Goal: Navigation & Orientation: Find specific page/section

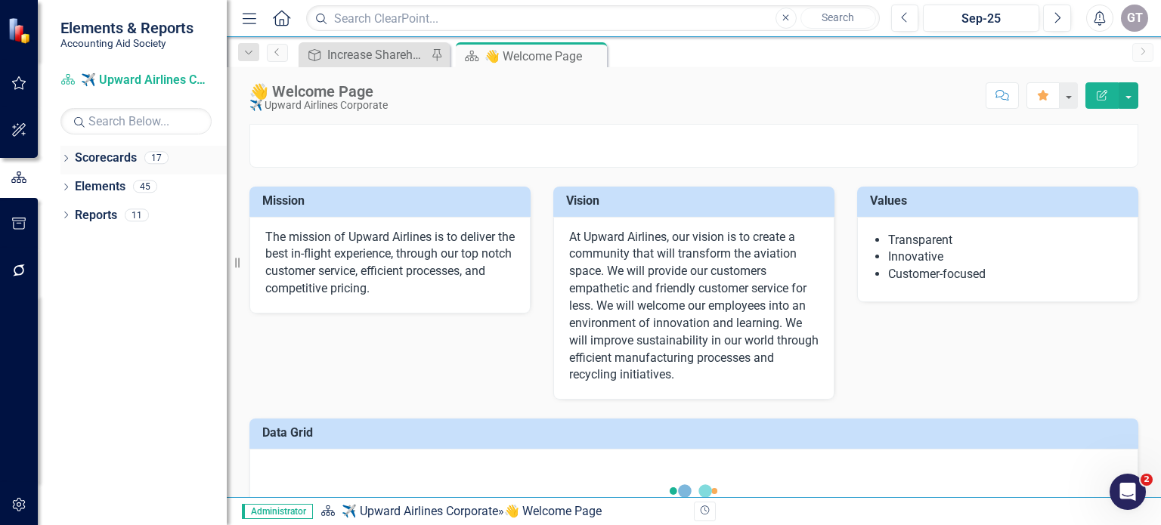
click at [102, 159] on link "Scorecards" at bounding box center [106, 158] width 62 height 17
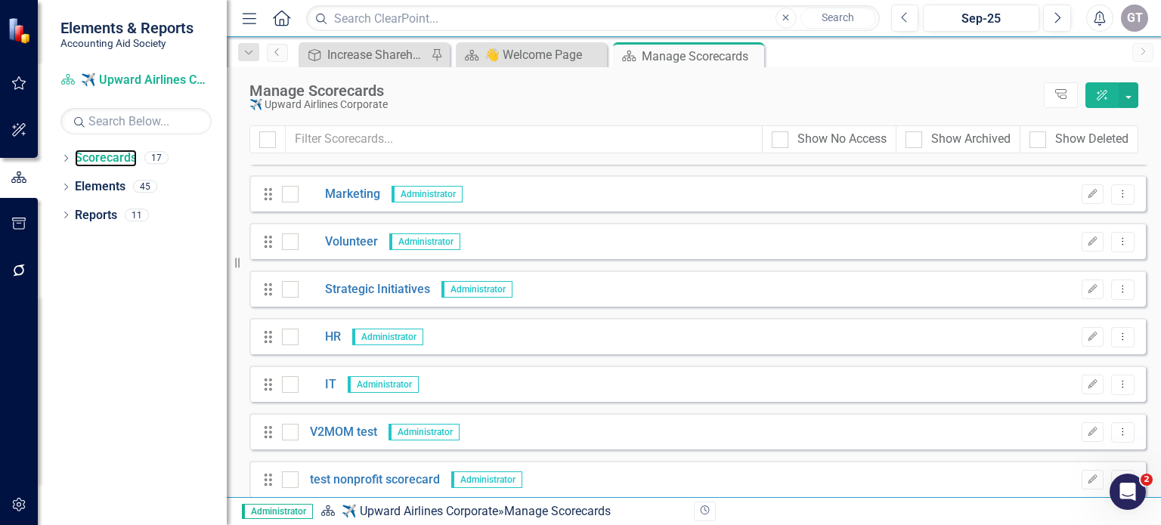
scroll to position [476, 0]
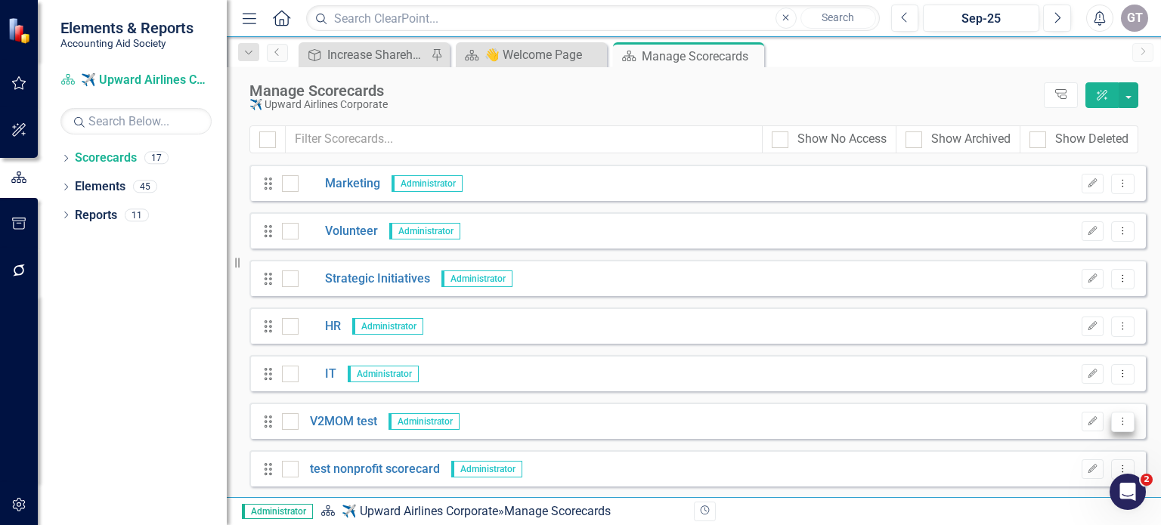
click at [1116, 419] on icon "Dropdown Menu" at bounding box center [1122, 421] width 13 height 10
click at [831, 429] on div "Drag V2MOM test Administrator Edit Dropdown Menu" at bounding box center [697, 421] width 896 height 36
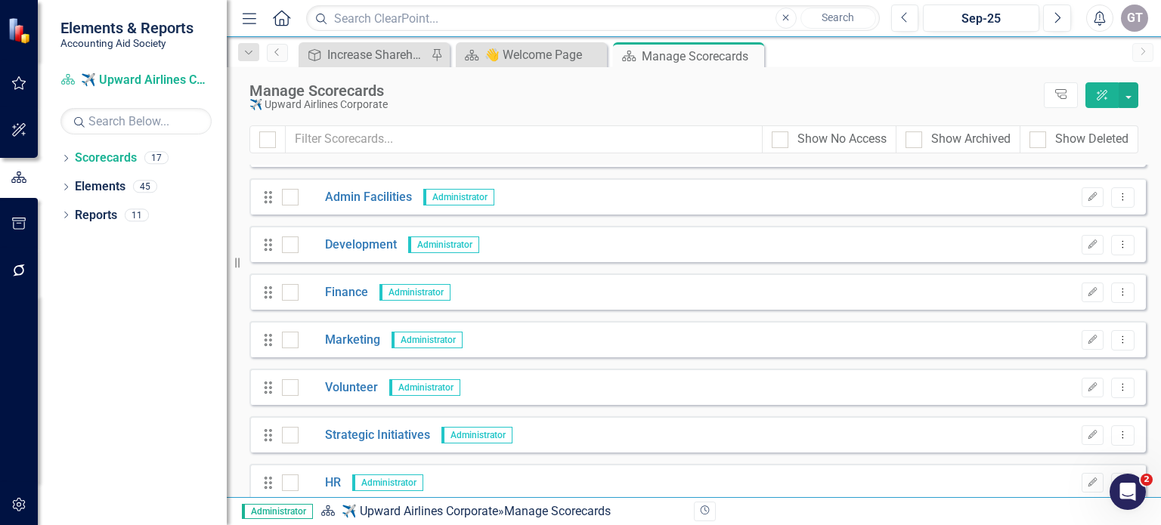
scroll to position [99, 0]
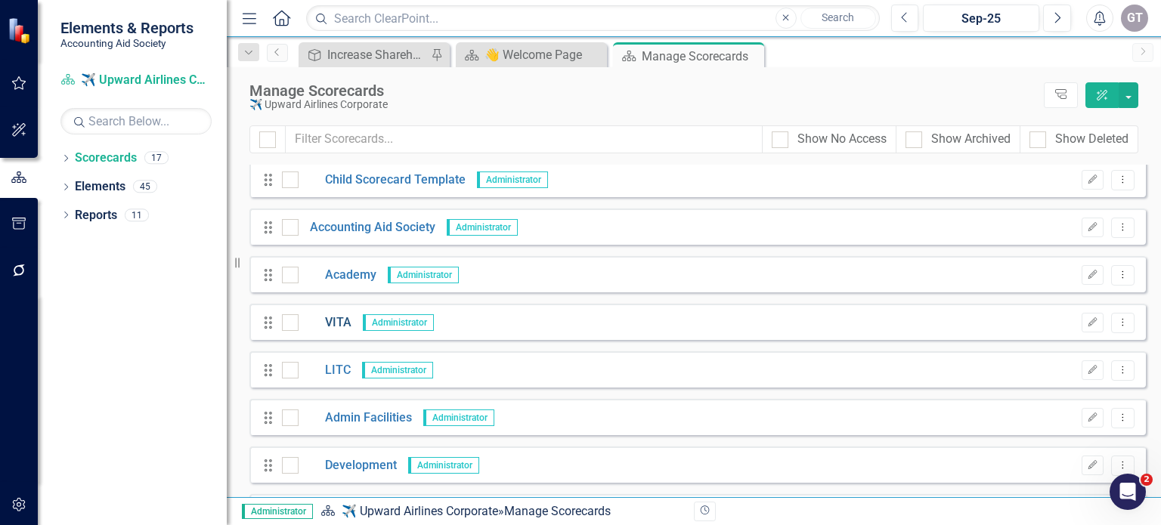
click at [333, 320] on link "VITA" at bounding box center [325, 322] width 53 height 17
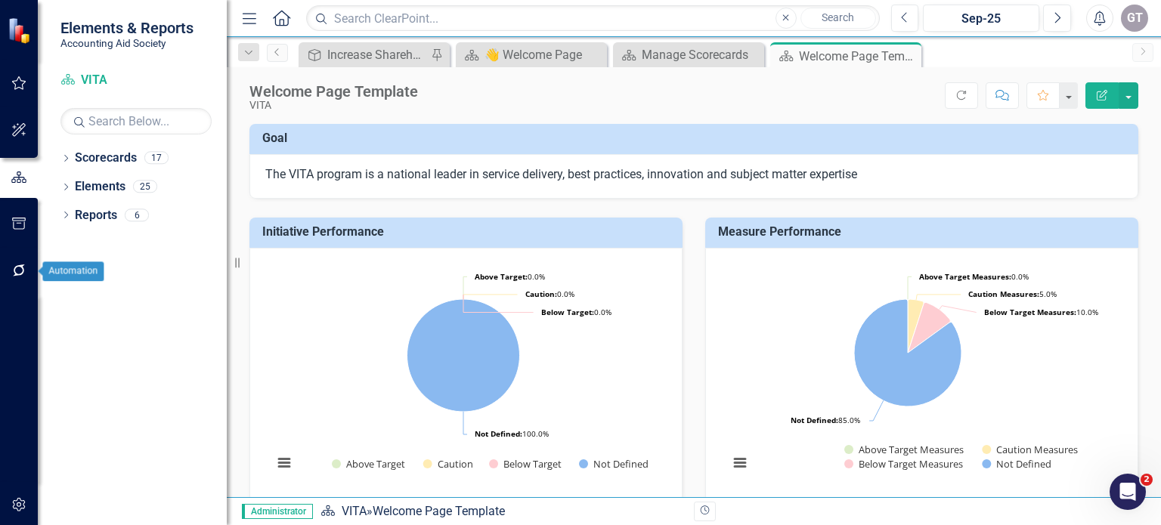
click at [14, 265] on icon "button" at bounding box center [19, 271] width 16 height 12
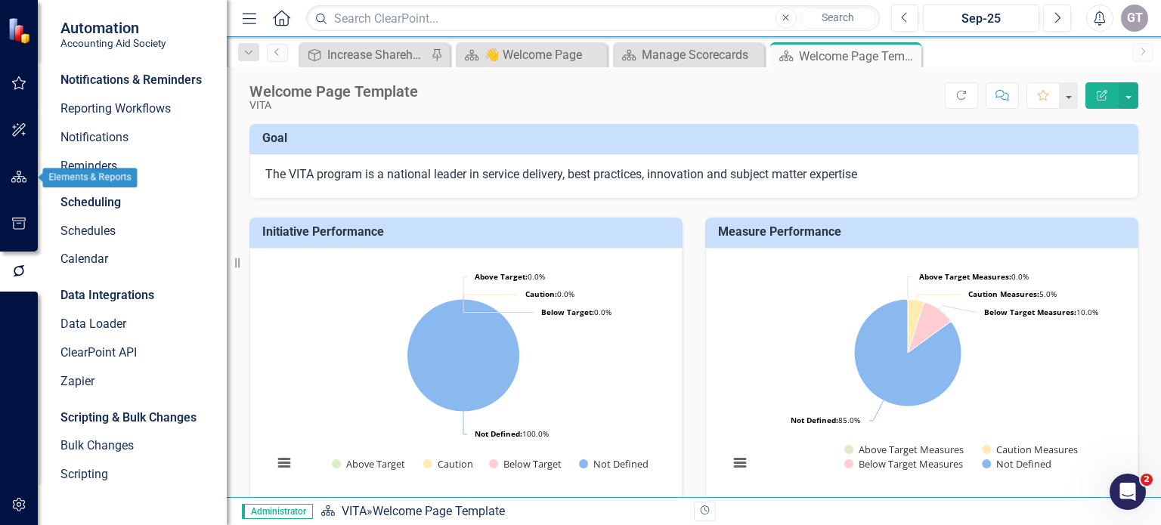
click at [18, 177] on icon "button" at bounding box center [19, 177] width 16 height 12
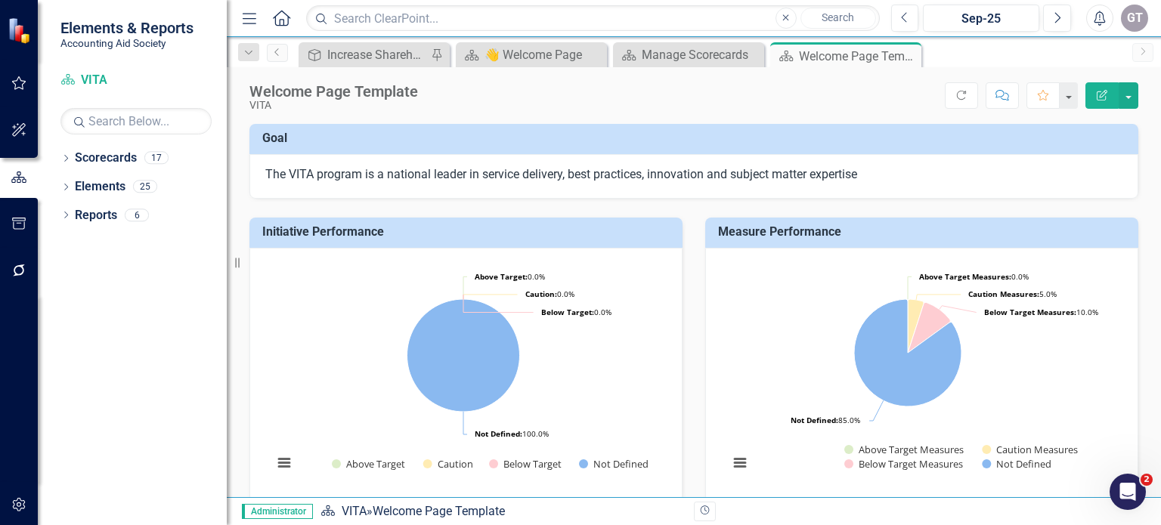
click at [1133, 15] on div "GT" at bounding box center [1134, 18] width 27 height 27
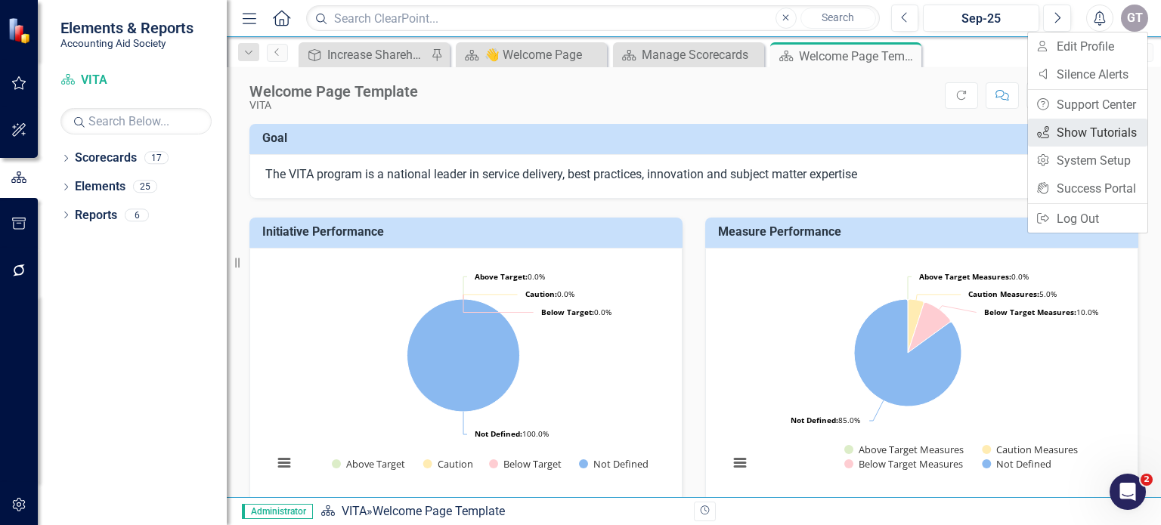
click at [1084, 131] on link "icon.tutorial Show Tutorials" at bounding box center [1087, 133] width 119 height 28
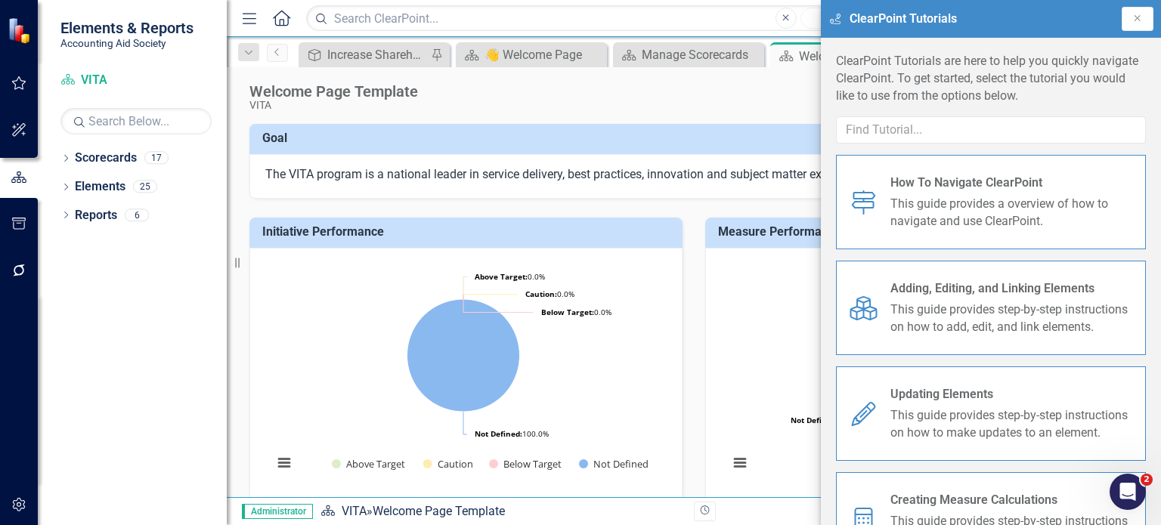
click at [721, 103] on div "Score: N/A Sep-25 Completed Refresh Comment Favorite Edit Report" at bounding box center [781, 95] width 713 height 26
click at [1135, 20] on icon "Close" at bounding box center [1137, 18] width 12 height 9
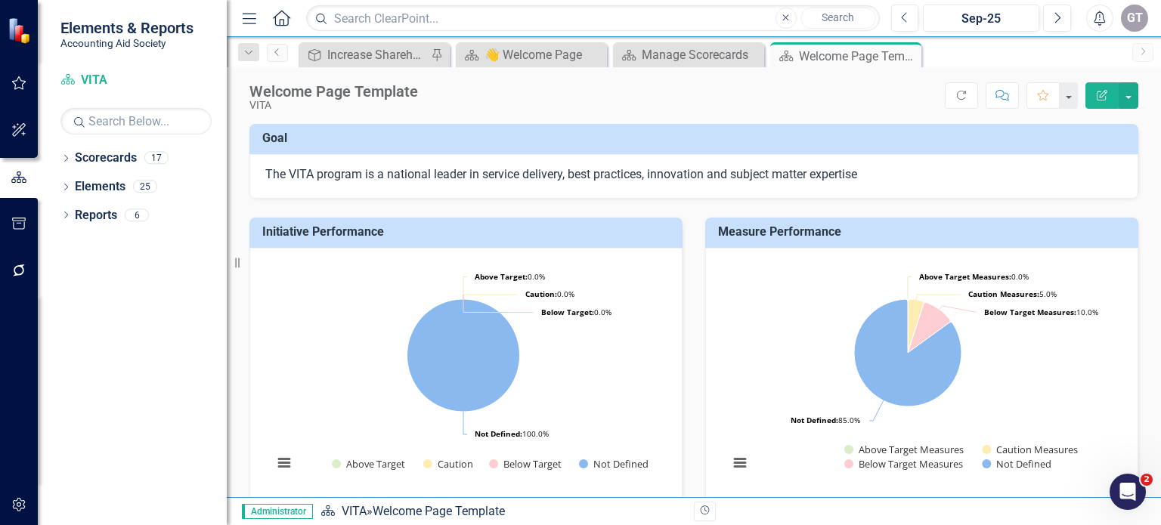
click at [1109, 97] on icon "Edit Report" at bounding box center [1102, 95] width 14 height 11
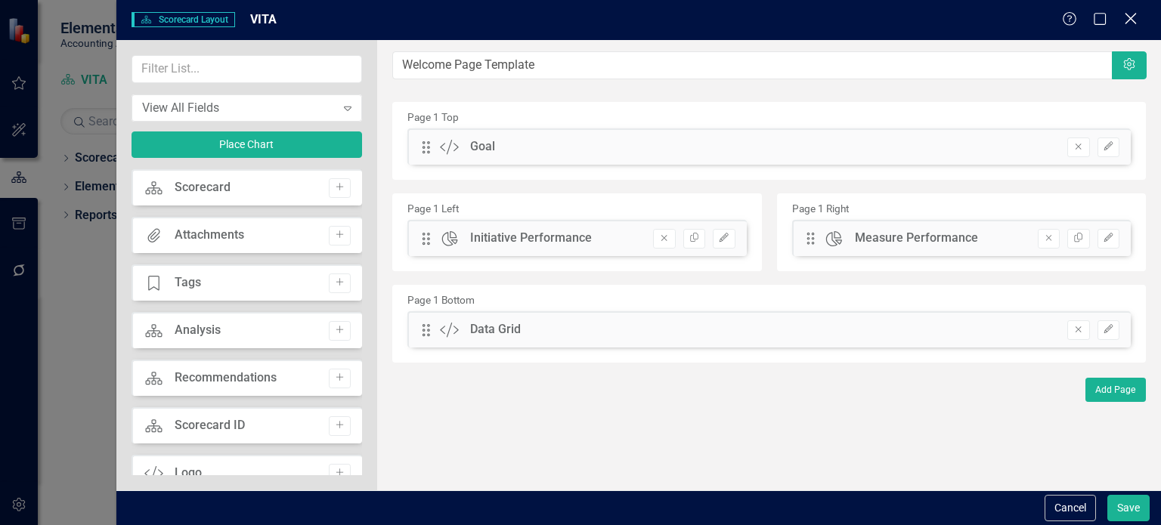
click at [1132, 17] on icon "Close" at bounding box center [1130, 18] width 19 height 14
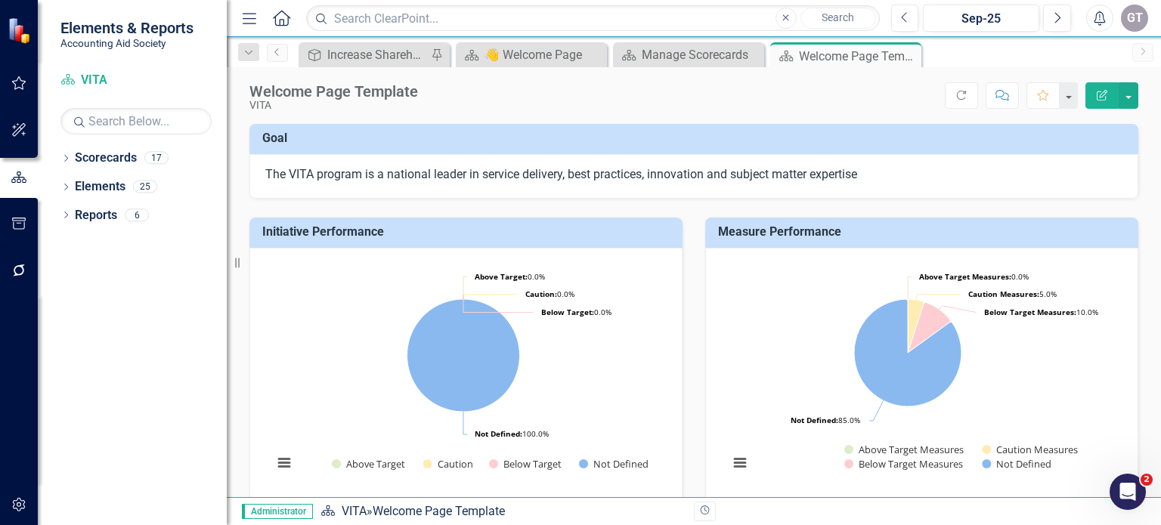
click at [1134, 16] on div "GT" at bounding box center [1134, 18] width 27 height 27
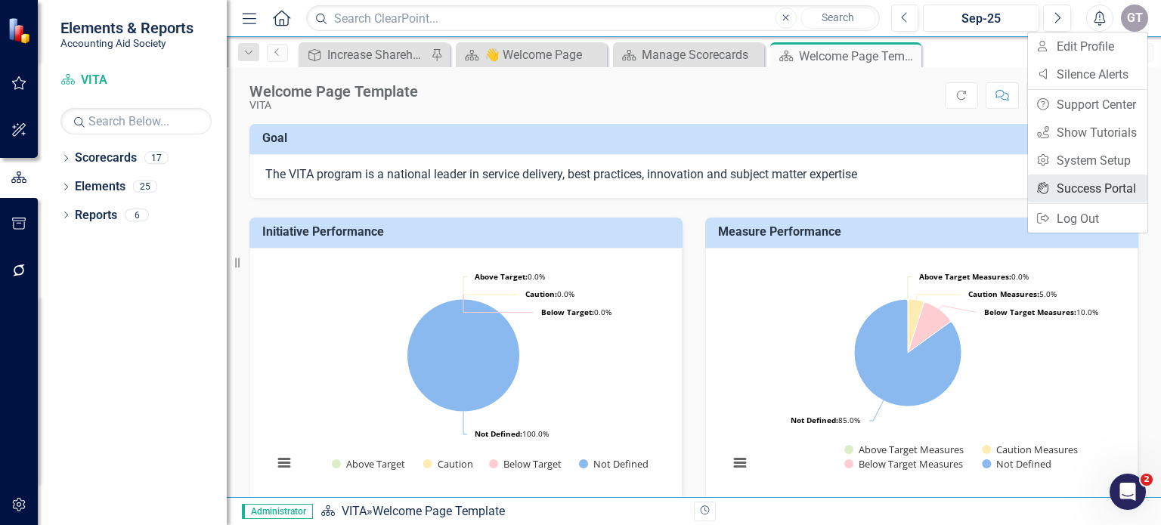
click at [1094, 182] on link "icon.portal Success Portal" at bounding box center [1087, 189] width 119 height 28
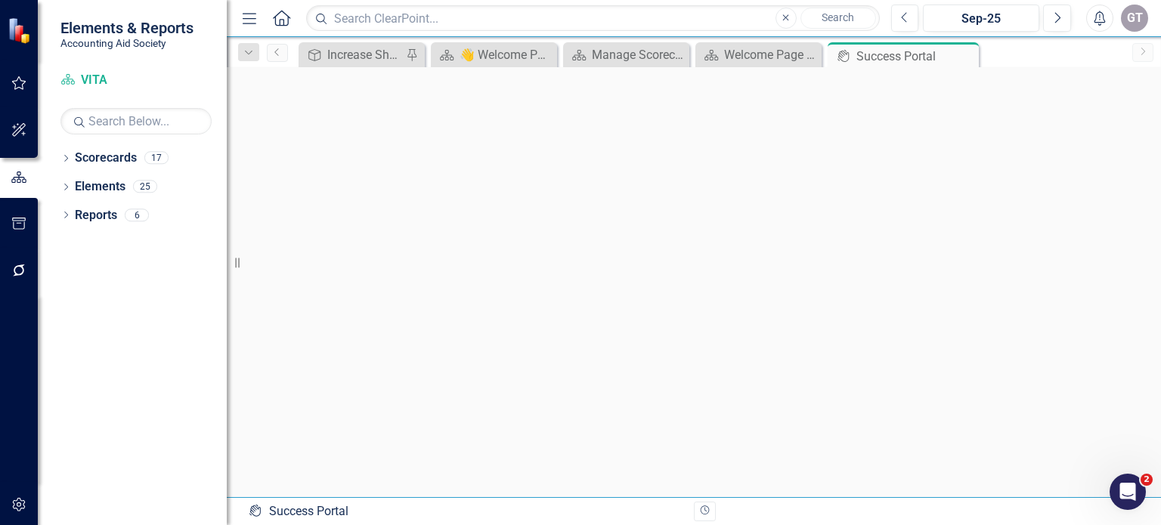
click at [154, 256] on div "Dropdown Scorecards 17 ✈️ Upward Airlines Corporate Dropdown Scorecard Template…" at bounding box center [132, 335] width 189 height 379
click at [20, 224] on icon "button" at bounding box center [19, 224] width 16 height 12
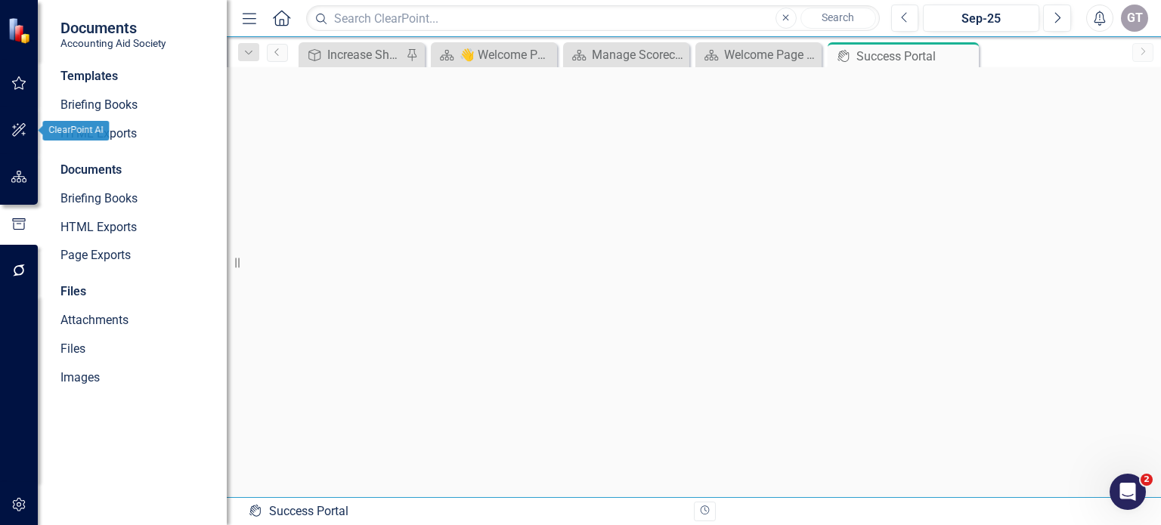
click at [17, 127] on icon "button" at bounding box center [19, 130] width 16 height 12
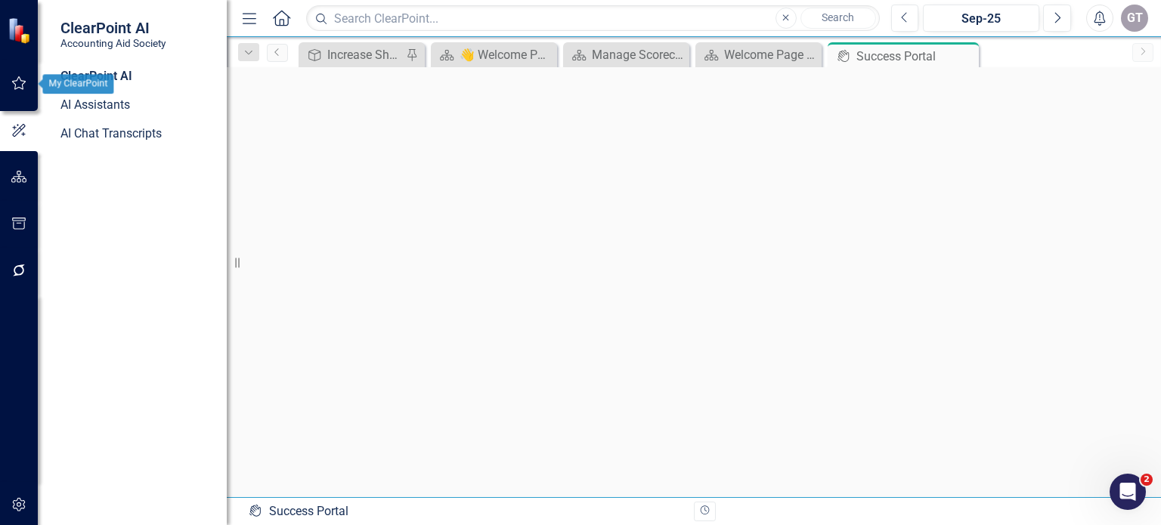
click at [19, 79] on icon "button" at bounding box center [19, 83] width 16 height 12
